Goal: Task Accomplishment & Management: Use online tool/utility

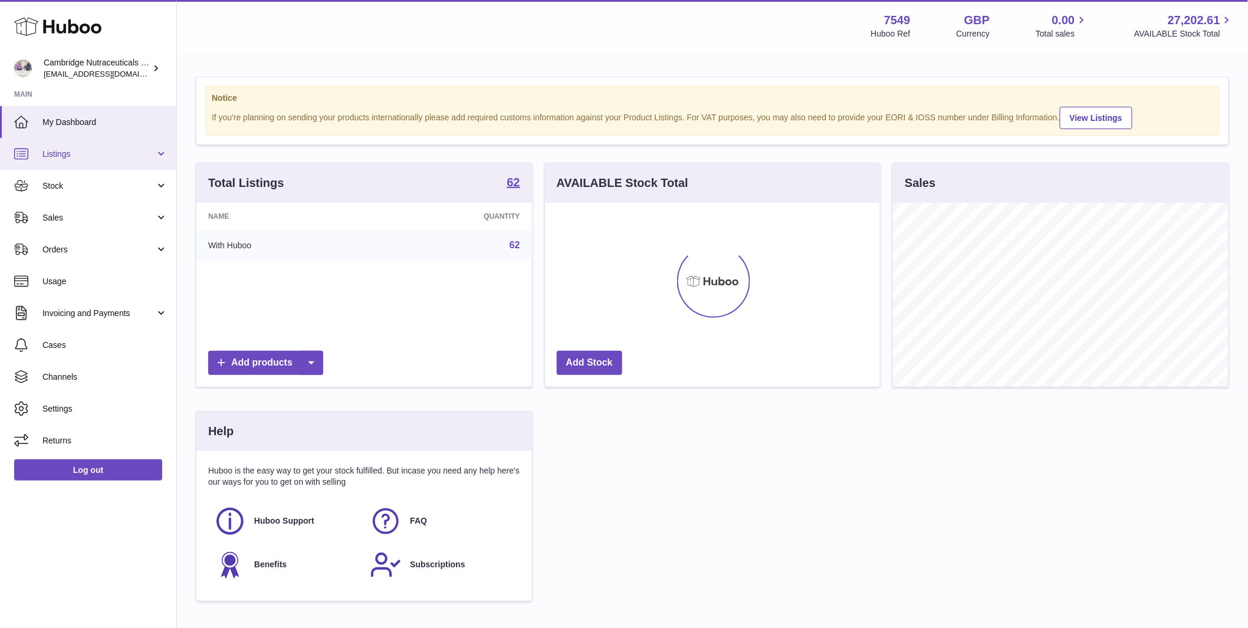
scroll to position [184, 335]
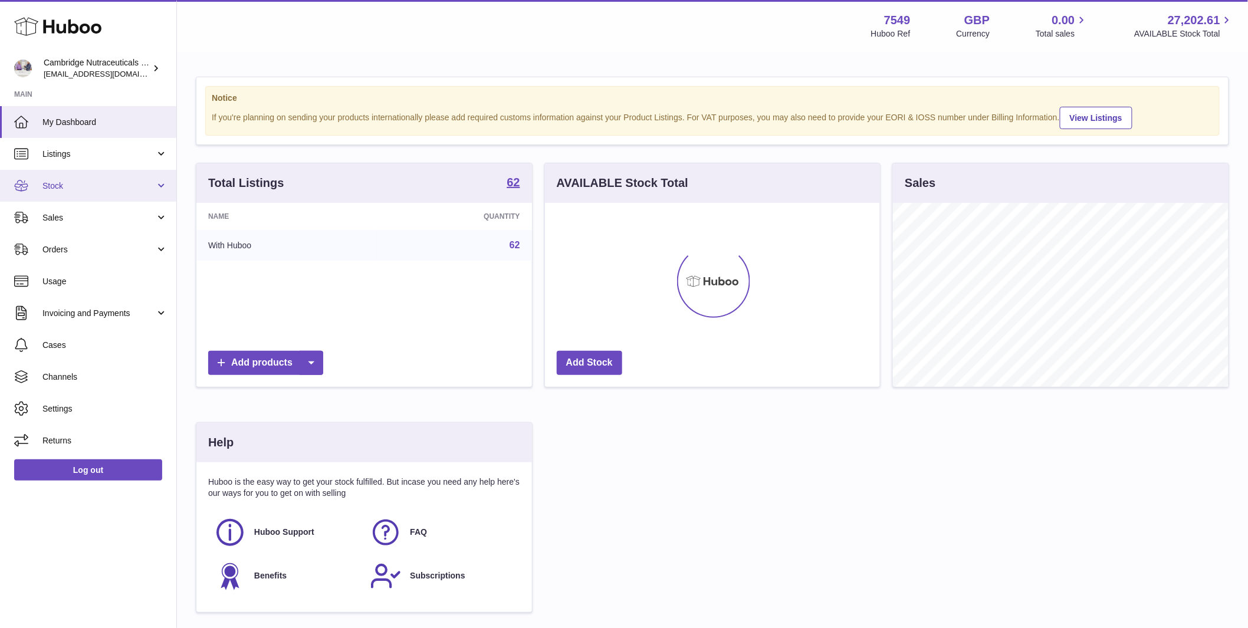
click at [76, 185] on span "Stock" at bounding box center [98, 186] width 113 height 11
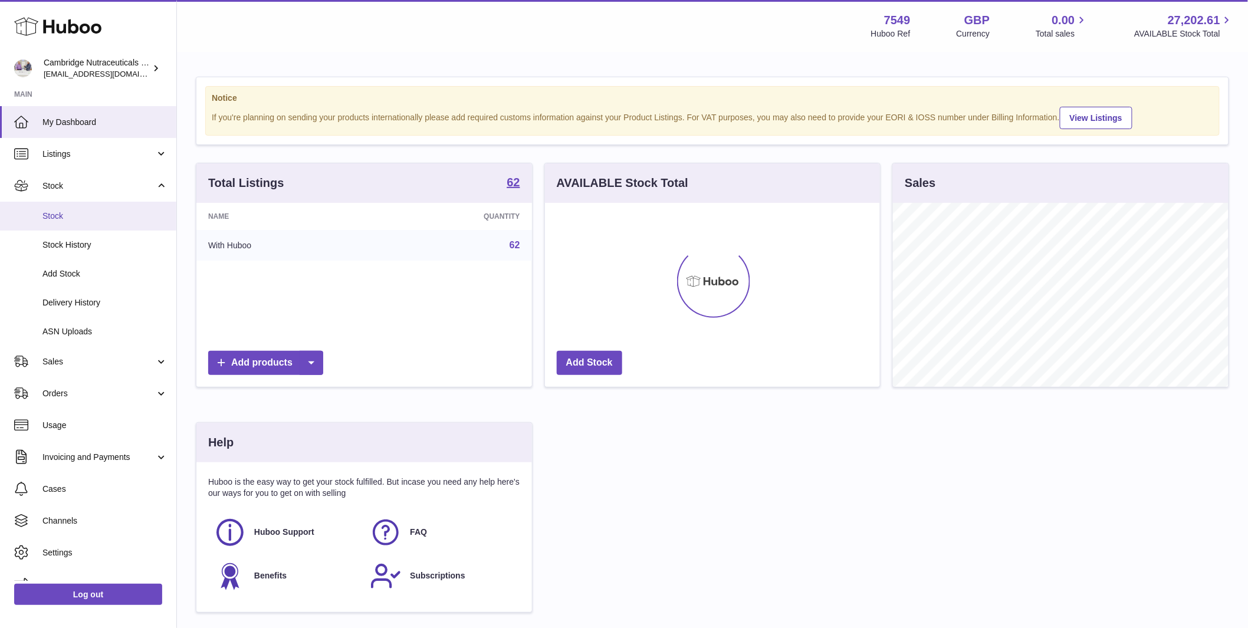
click at [59, 224] on link "Stock" at bounding box center [88, 216] width 176 height 29
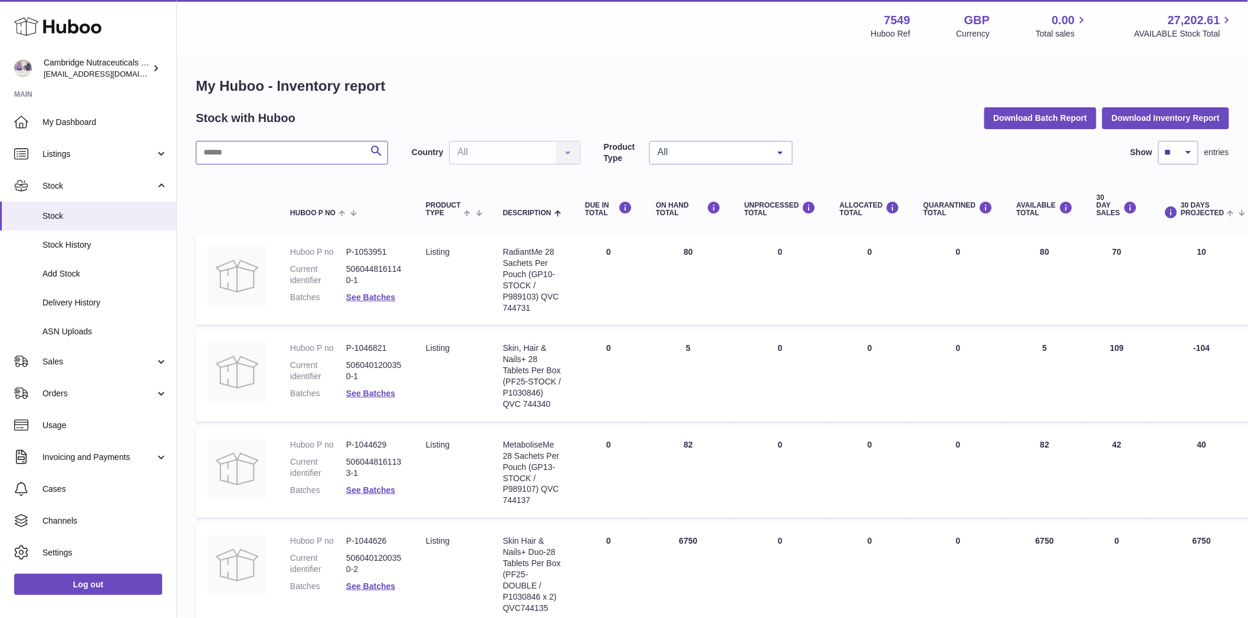
click at [258, 151] on input "text" at bounding box center [292, 153] width 192 height 24
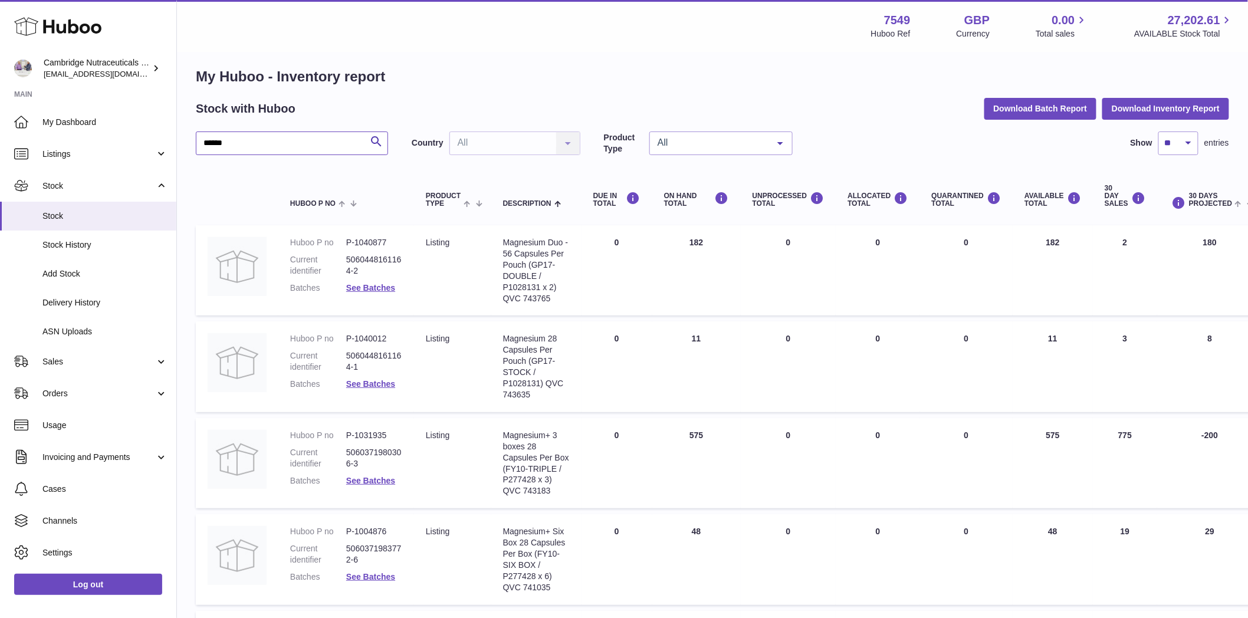
scroll to position [13, 0]
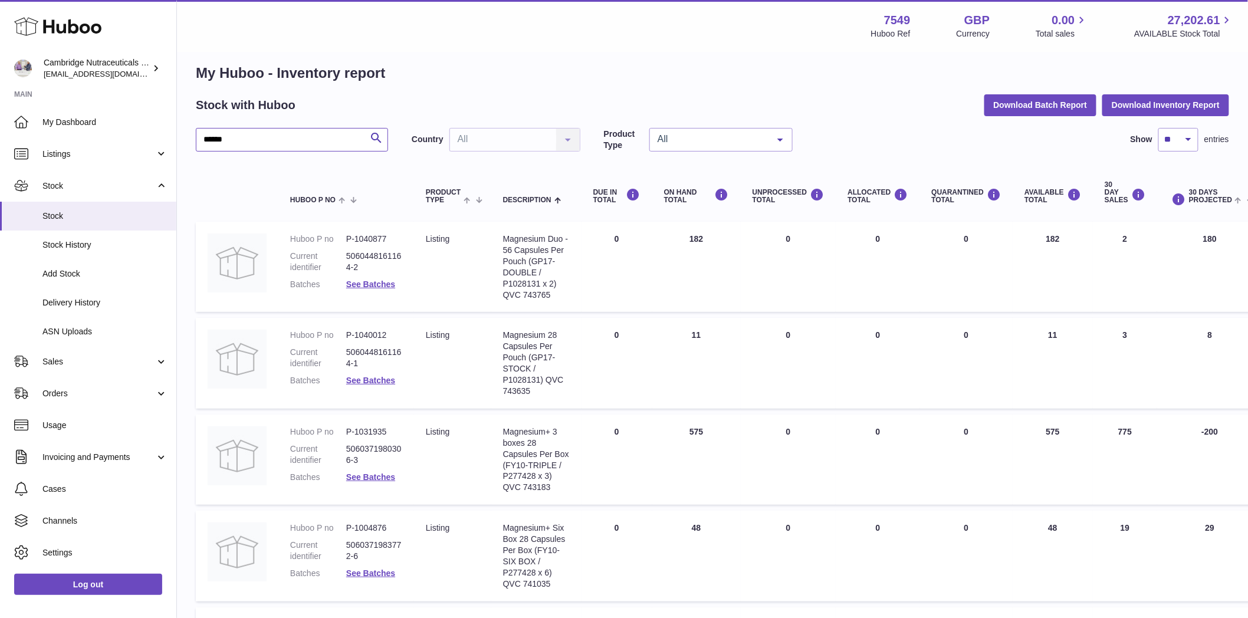
type input "******"
